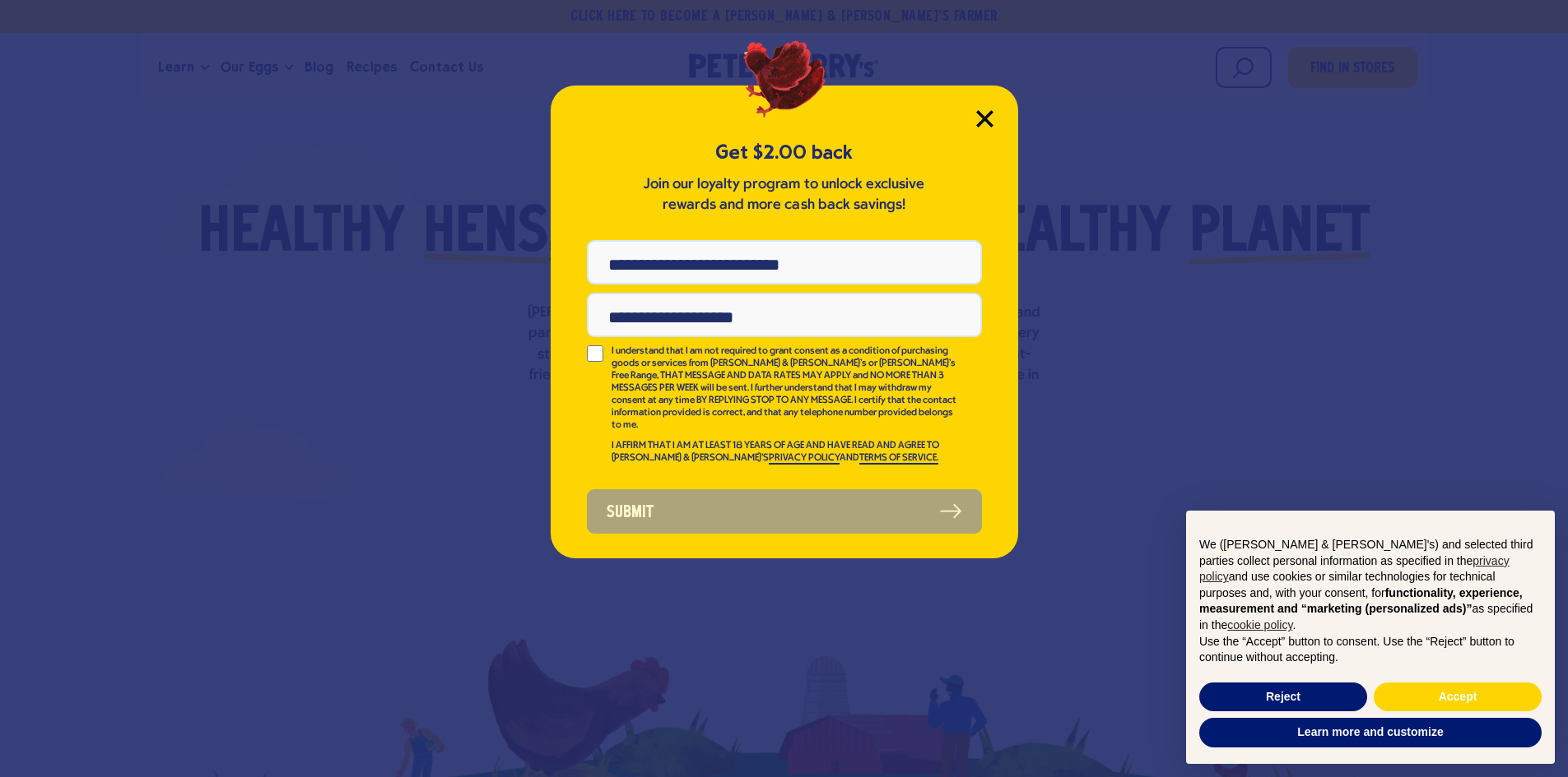
click at [983, 110] on icon "Close Modal" at bounding box center [985, 119] width 17 height 17
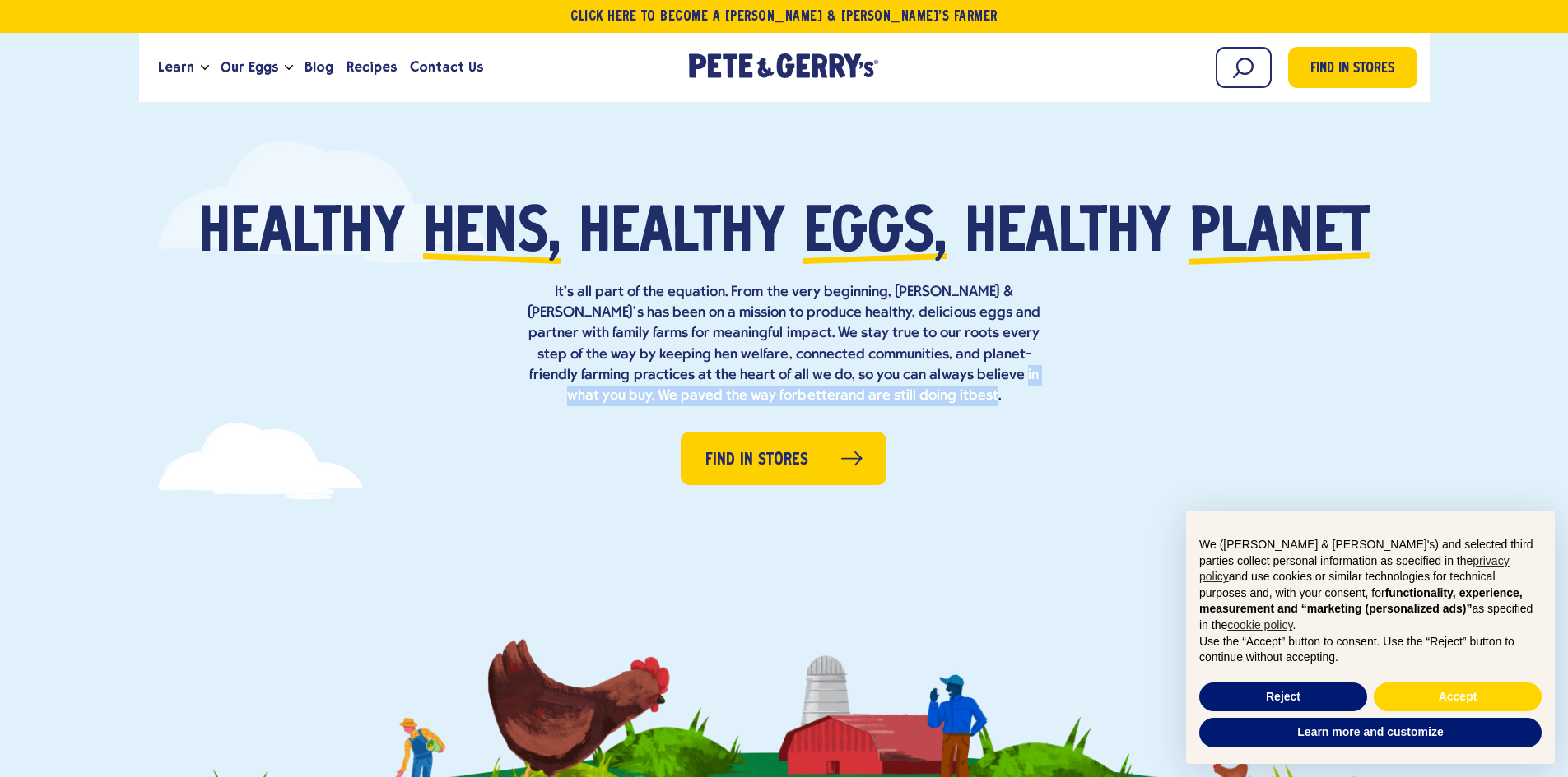
drag, startPoint x: 860, startPoint y: 395, endPoint x: 869, endPoint y: 368, distance: 28.5
click at [869, 368] on p "It’s all part of the equation. From the very beginning, [PERSON_NAME] & [PERSON…" at bounding box center [784, 344] width 527 height 124
copy p "We paved the way for better and are still doing it best"
click at [552, 500] on div "Healthy [GEOGRAPHIC_DATA], healthy eggs, healthy planet It’s all part of the eq…" at bounding box center [784, 465] width 1568 height 753
click at [361, 67] on span "Recipes" at bounding box center [372, 68] width 50 height 21
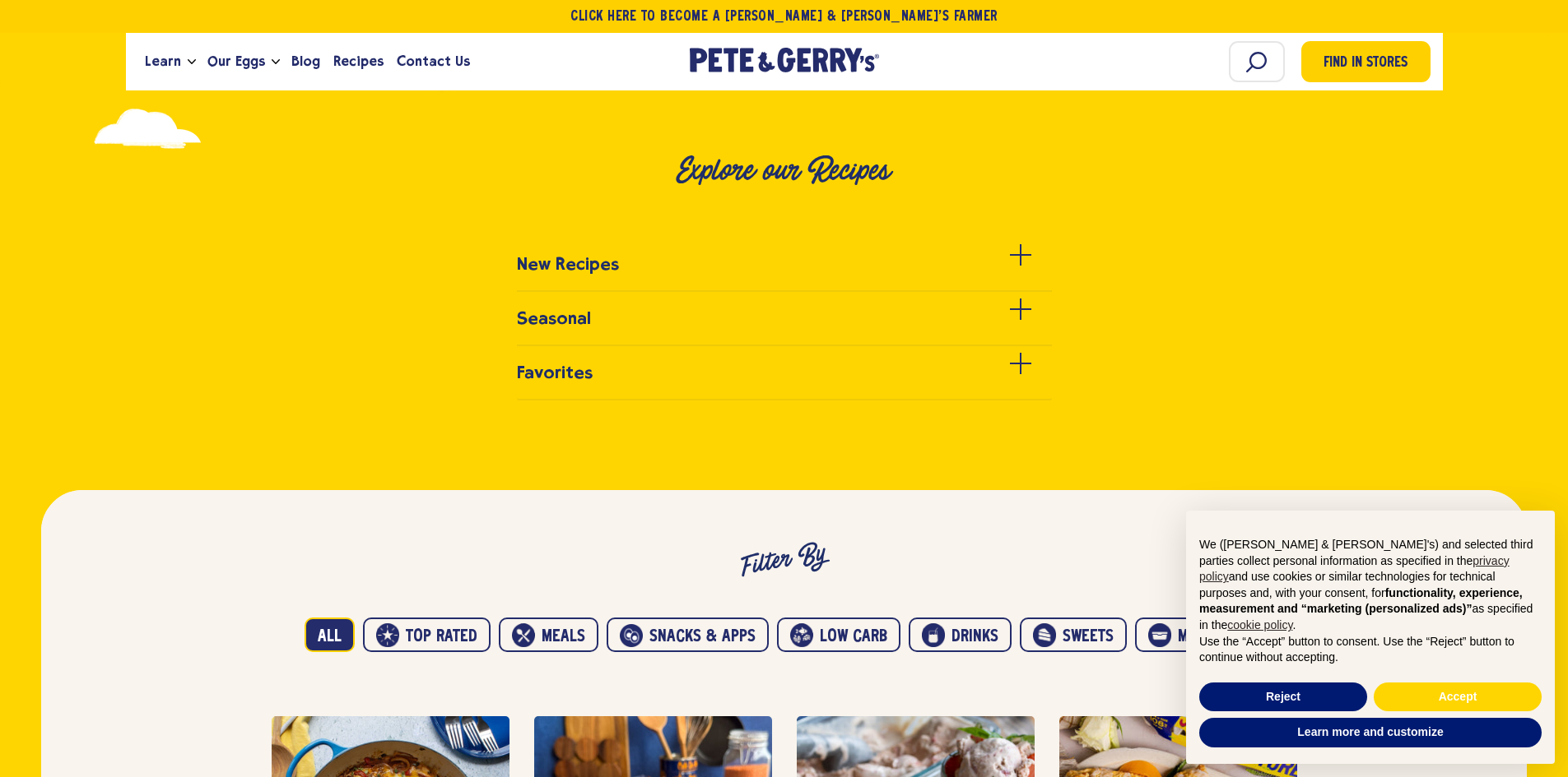
scroll to position [537, 0]
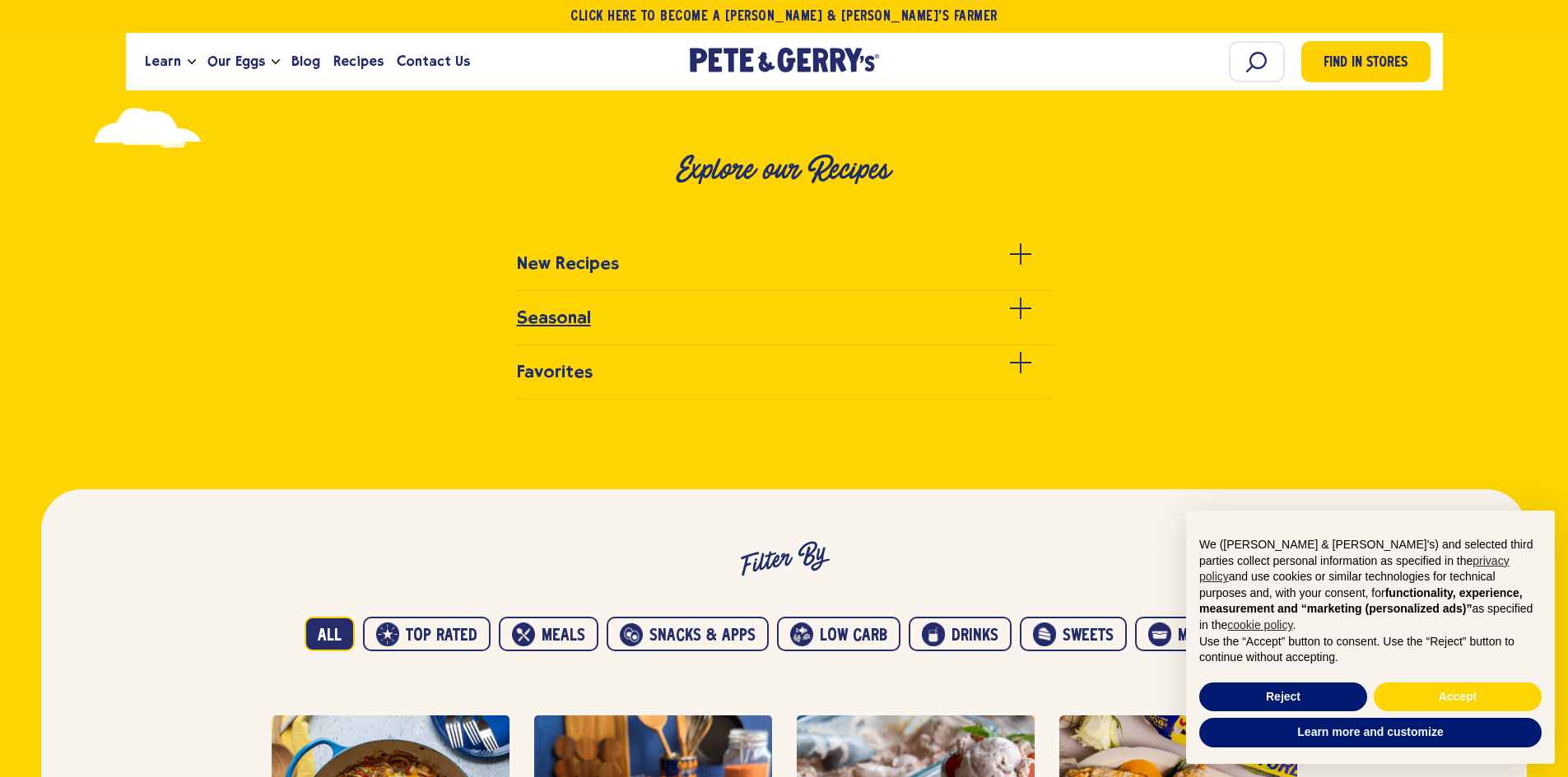
click at [1015, 309] on div at bounding box center [1020, 318] width 22 height 22
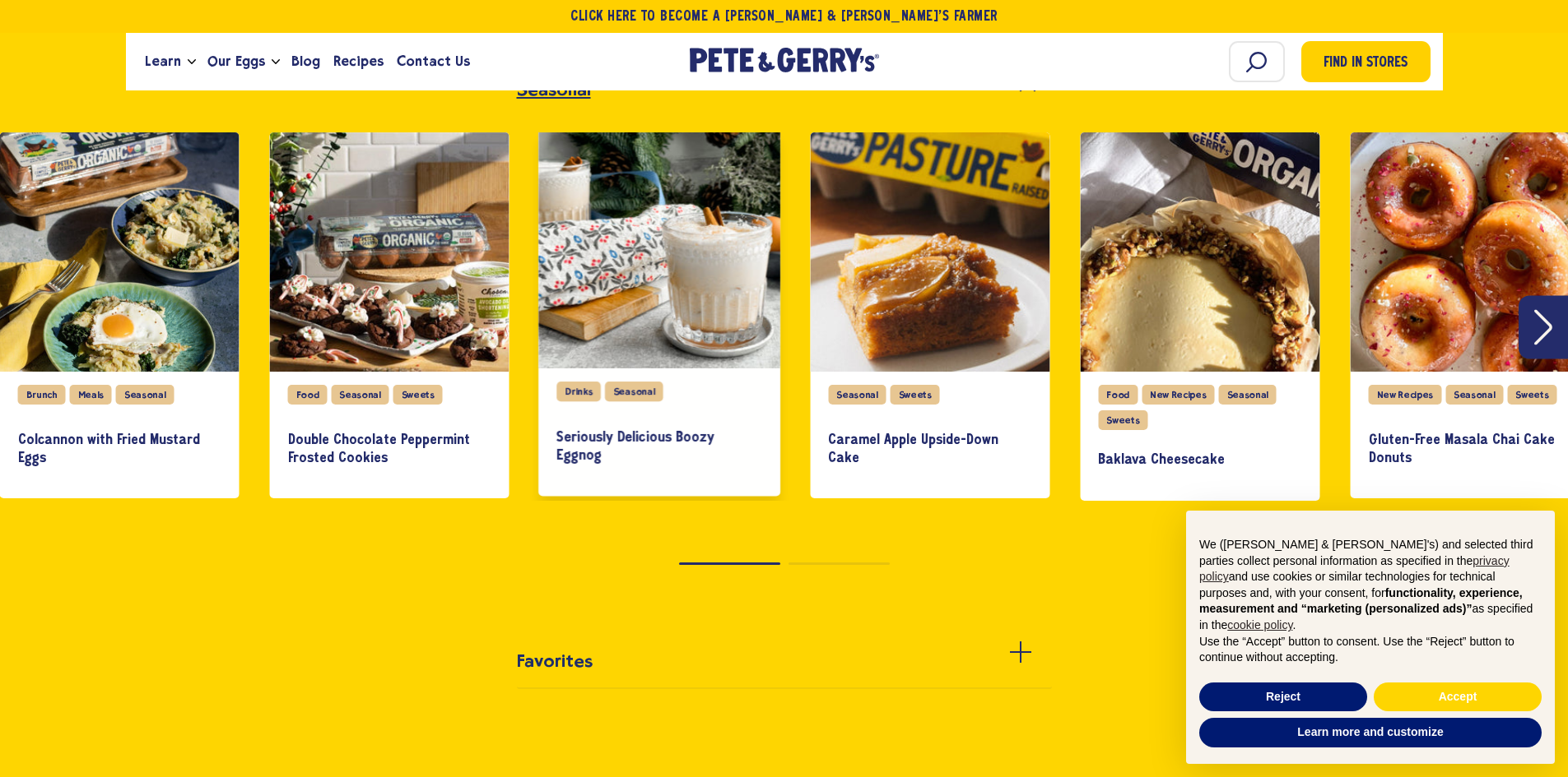
scroll to position [766, 0]
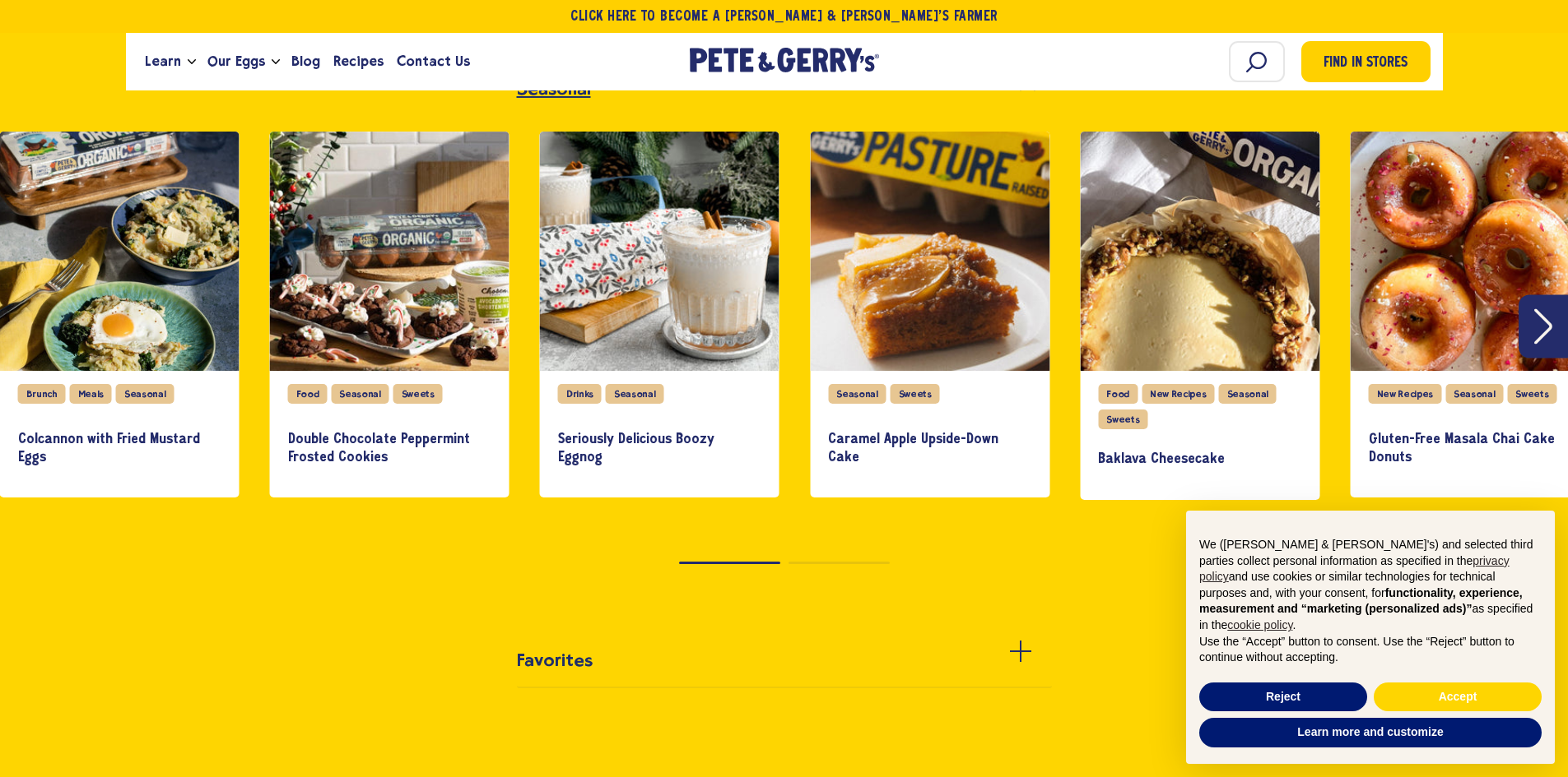
click at [1540, 335] on icon "Next" at bounding box center [1543, 326] width 18 height 36
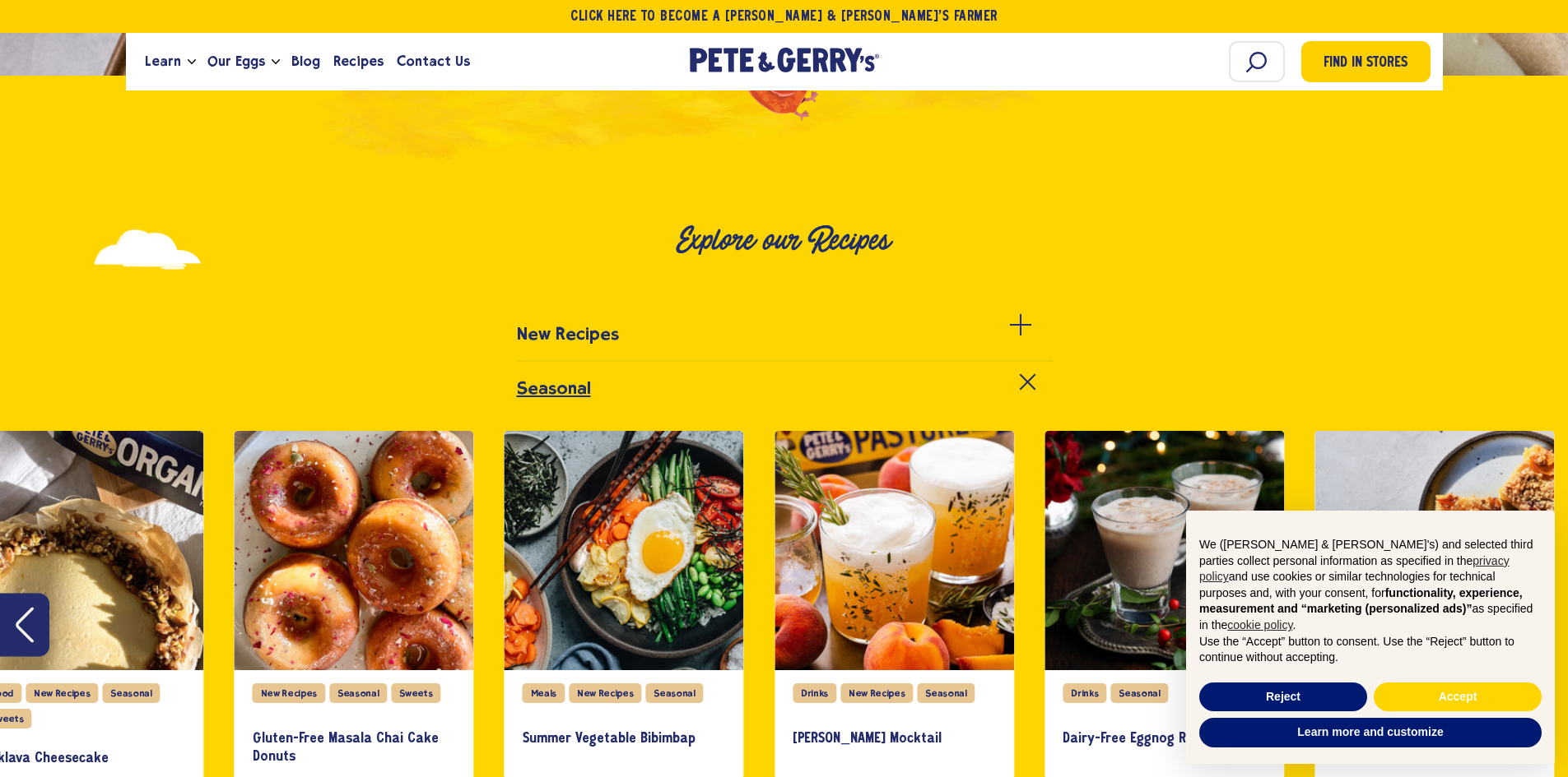
scroll to position [467, 0]
click at [1024, 378] on span at bounding box center [1027, 380] width 16 height 16
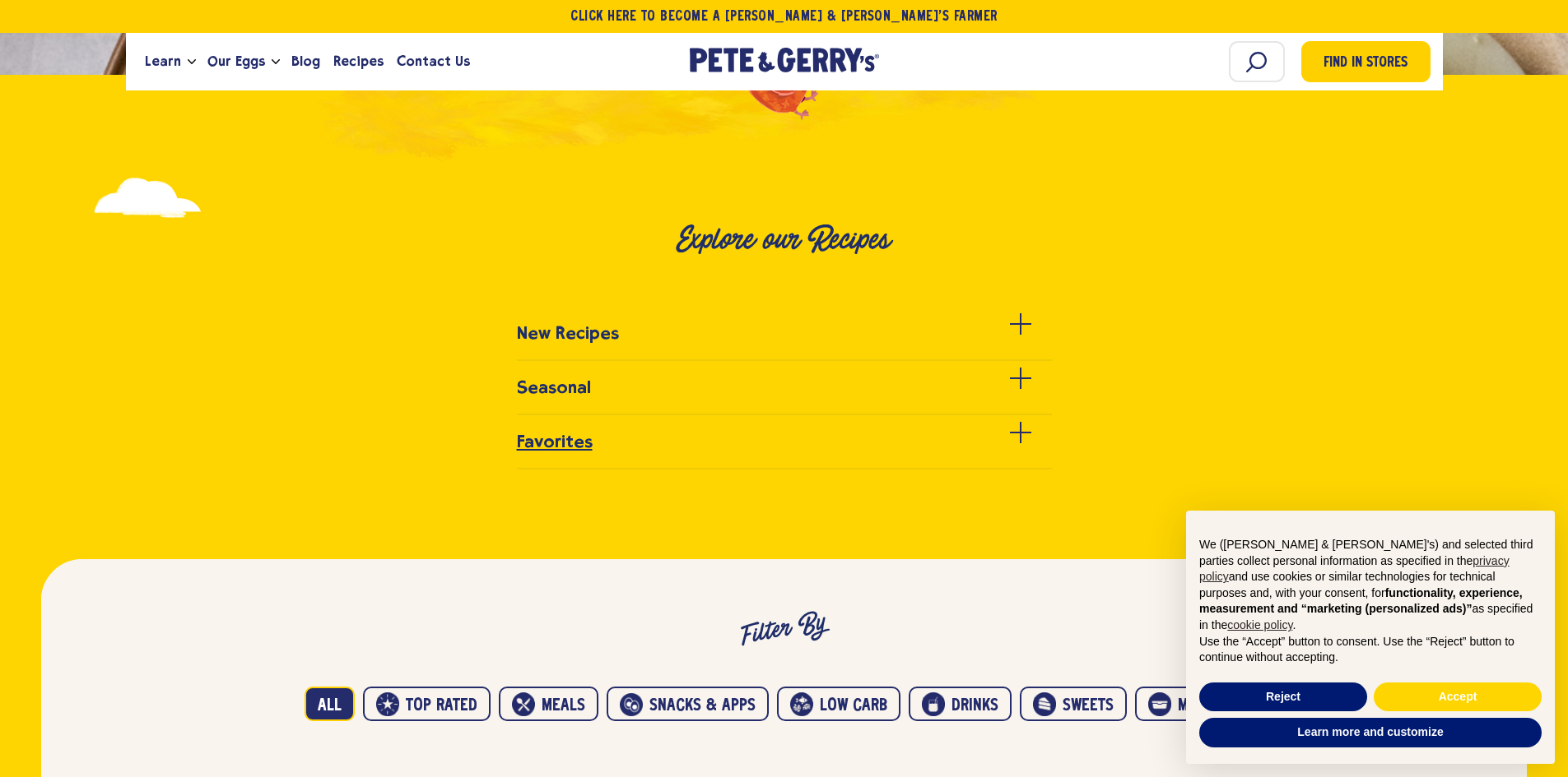
click at [1010, 436] on div at bounding box center [1020, 443] width 22 height 22
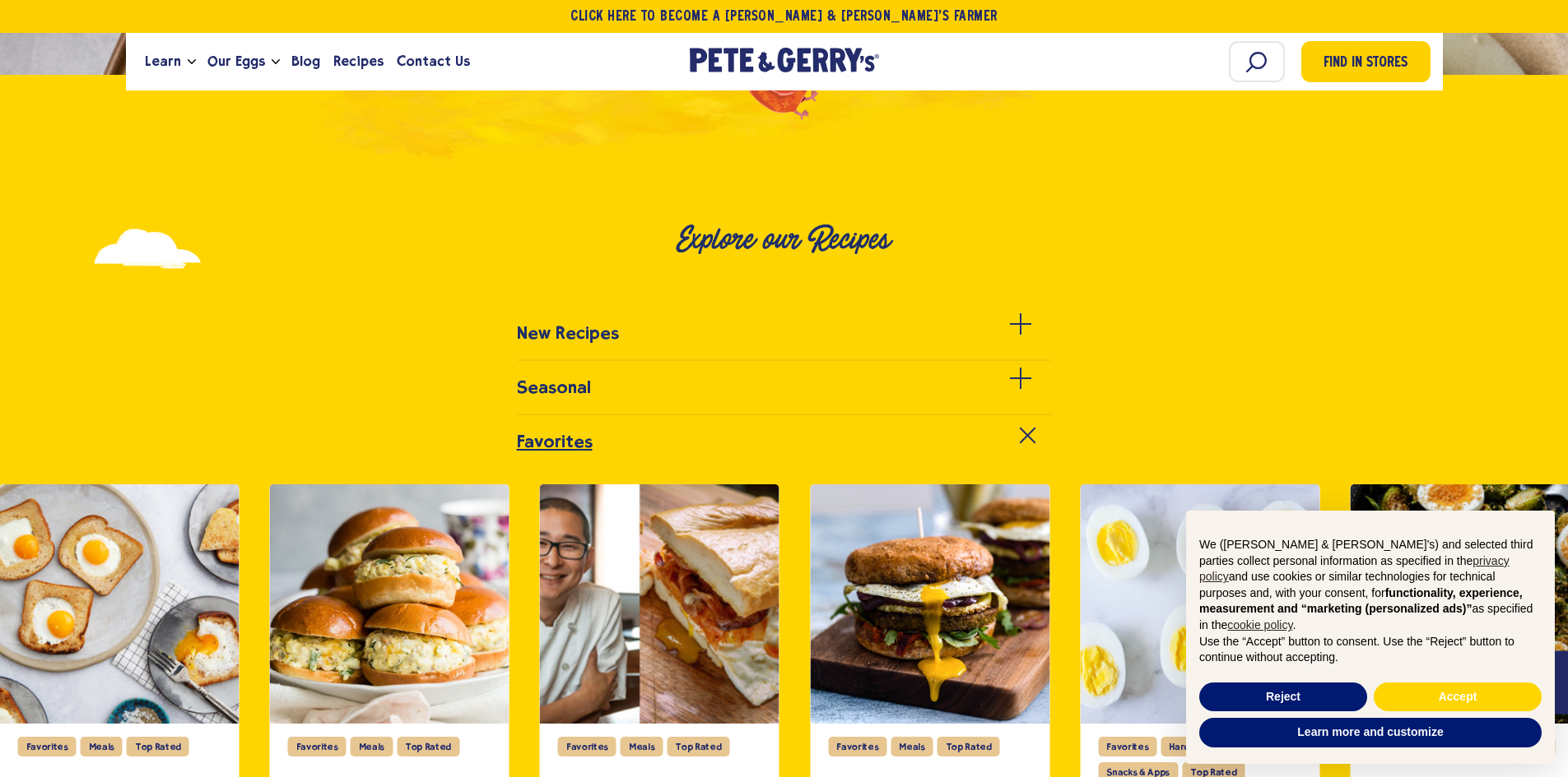
click at [1010, 436] on link "Favorites" at bounding box center [784, 450] width 535 height 36
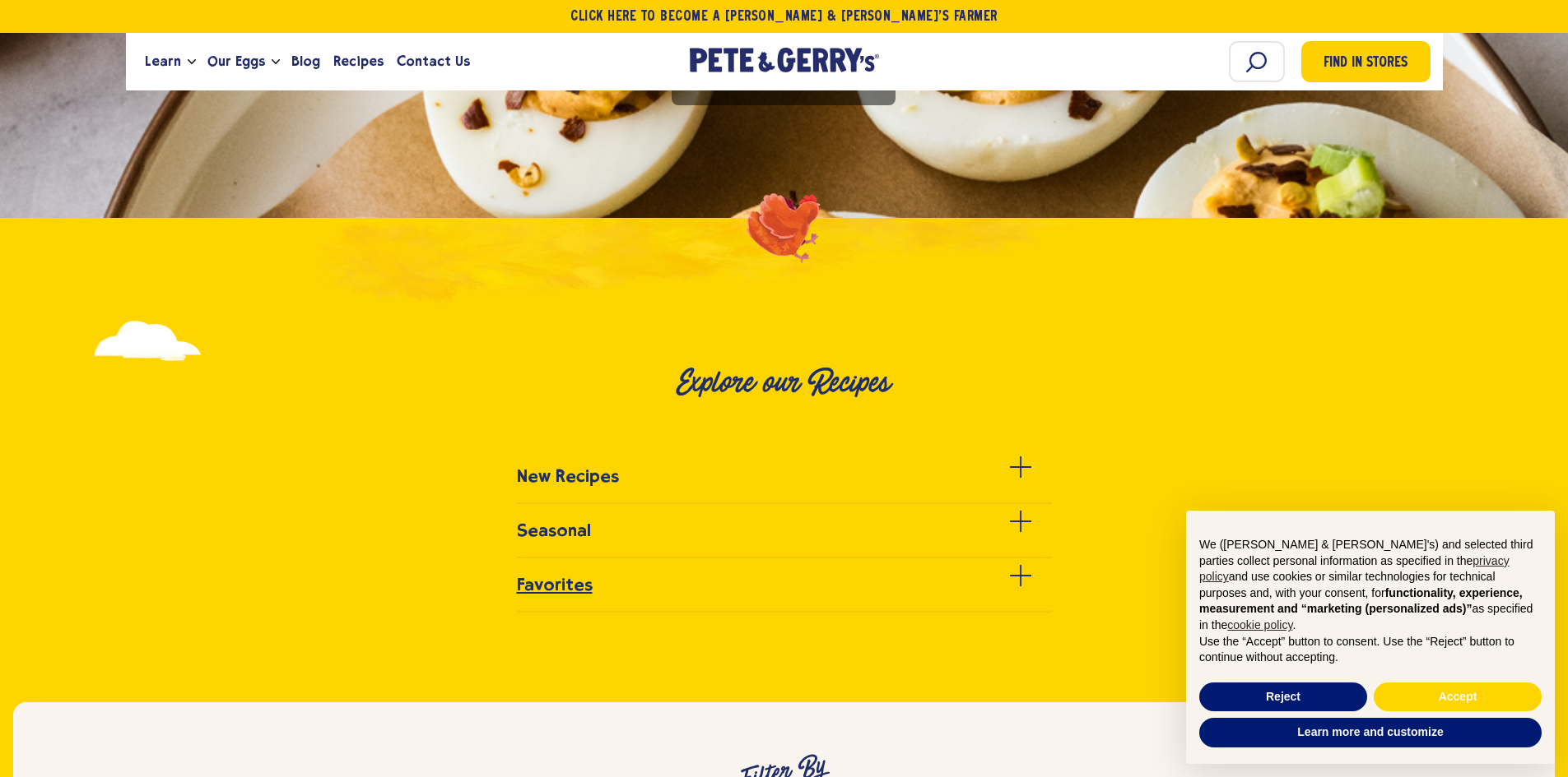
scroll to position [811, 0]
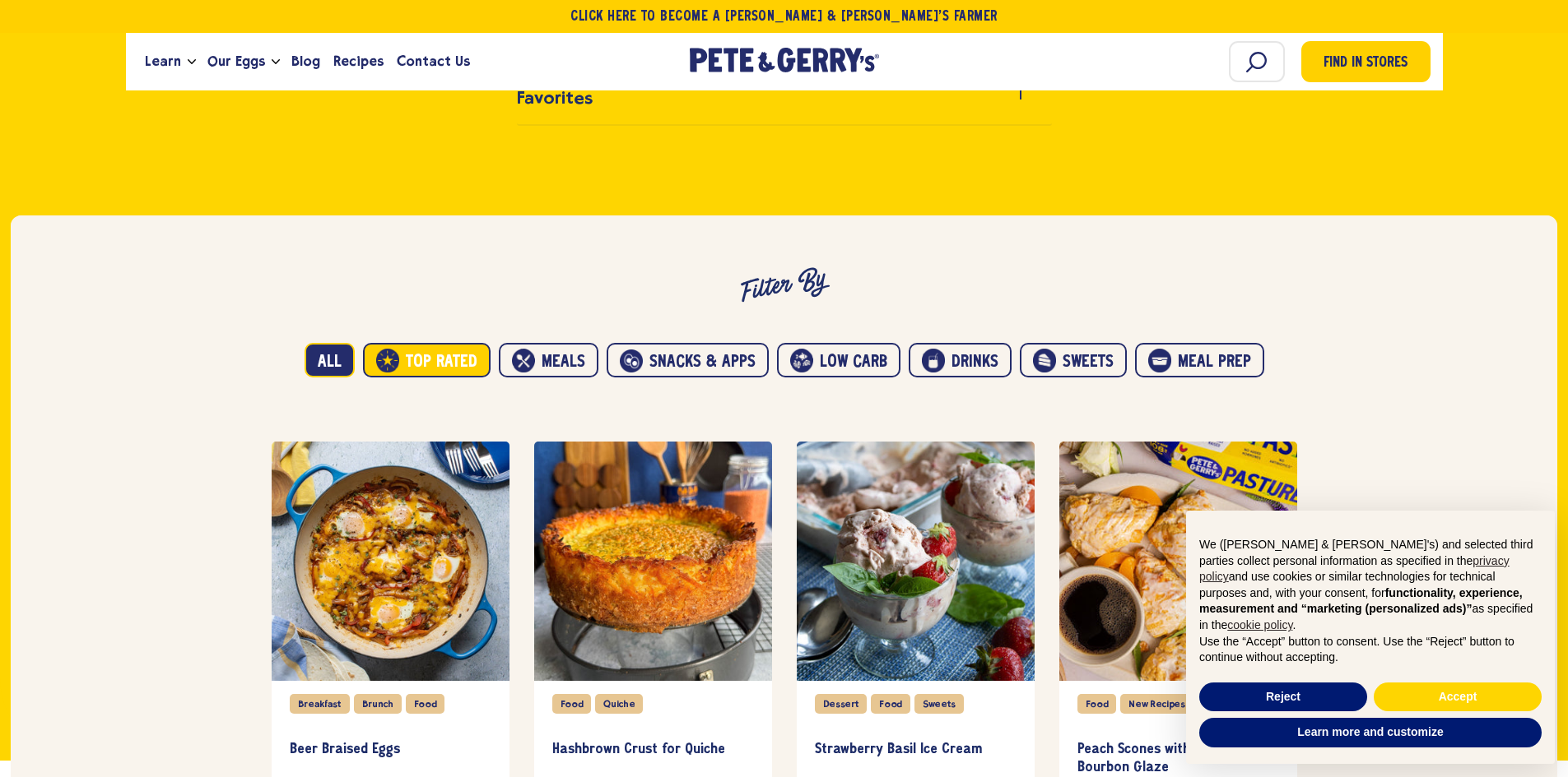
click at [401, 368] on button "Top Rated" at bounding box center [426, 360] width 127 height 35
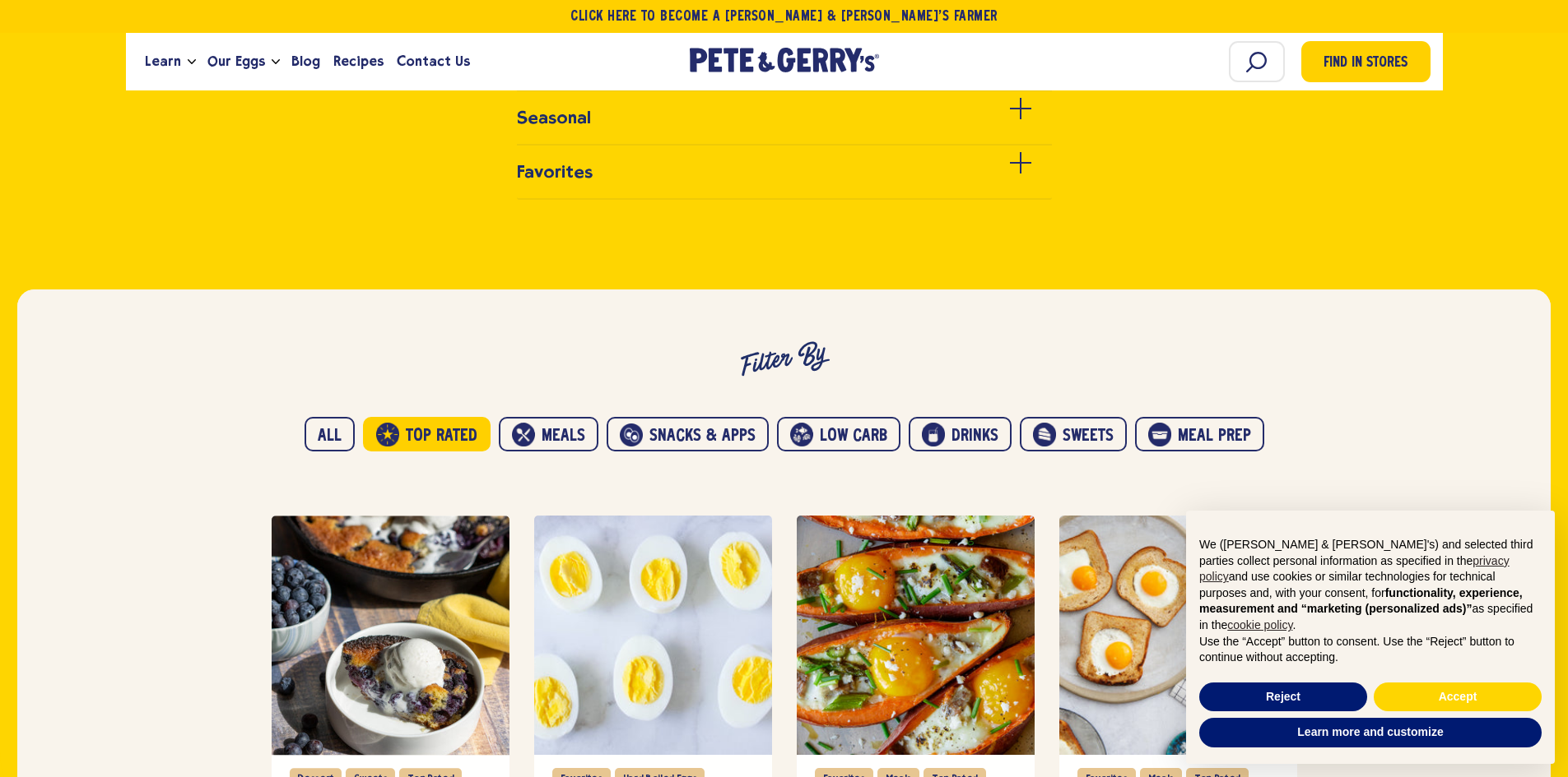
scroll to position [661, 0]
